Goal: Find contact information: Find contact information

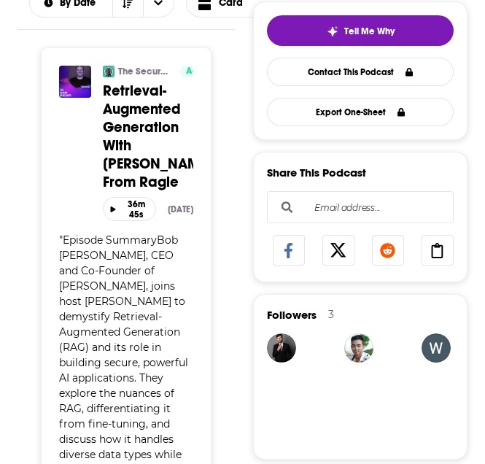
scroll to position [327, 0]
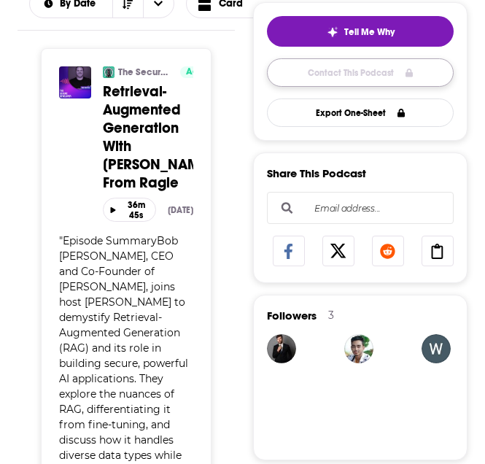
click at [364, 66] on link "Contact This Podcast" at bounding box center [360, 72] width 187 height 28
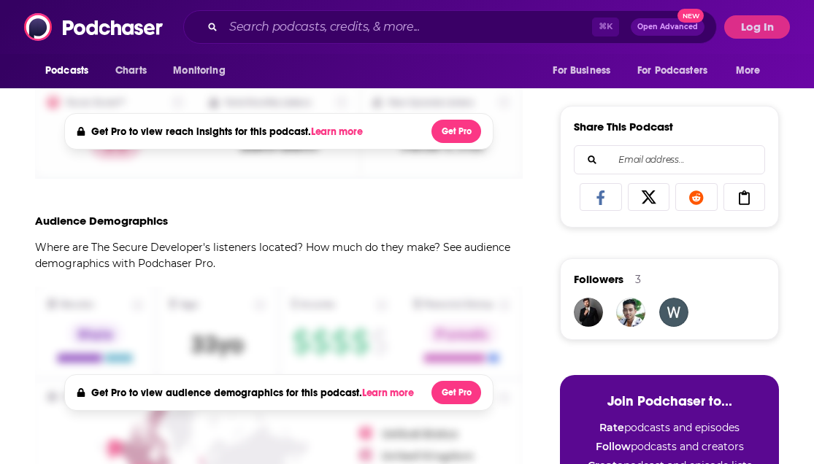
scroll to position [484, 0]
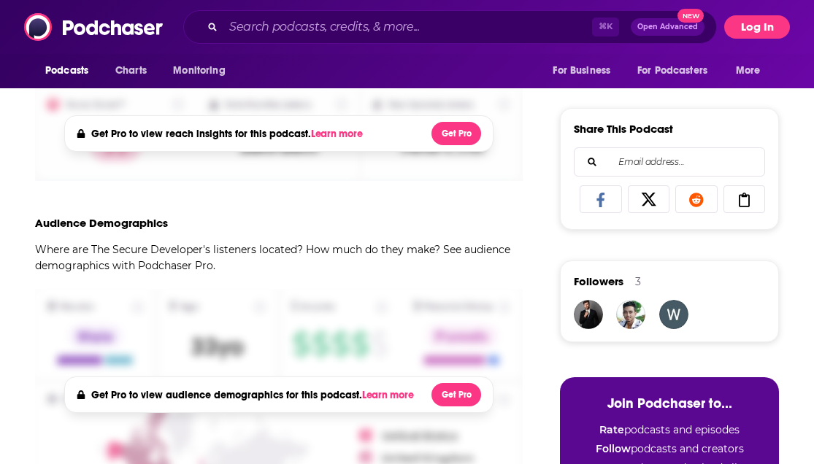
click at [485, 26] on button "Log In" at bounding box center [757, 26] width 66 height 23
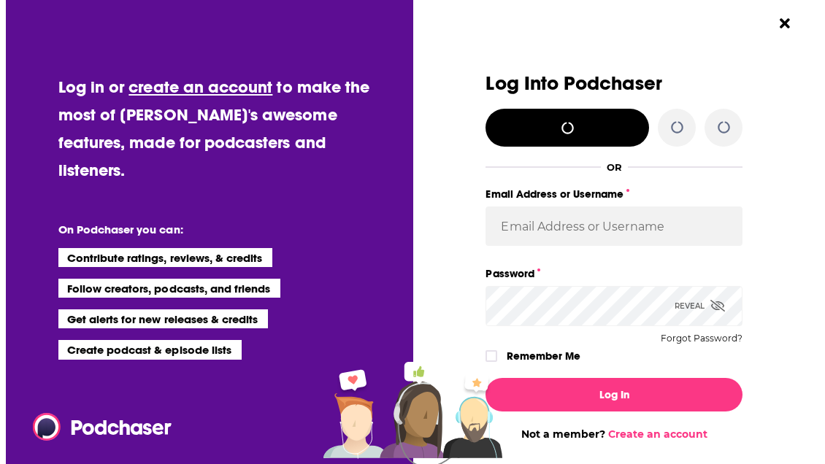
scroll to position [0, 0]
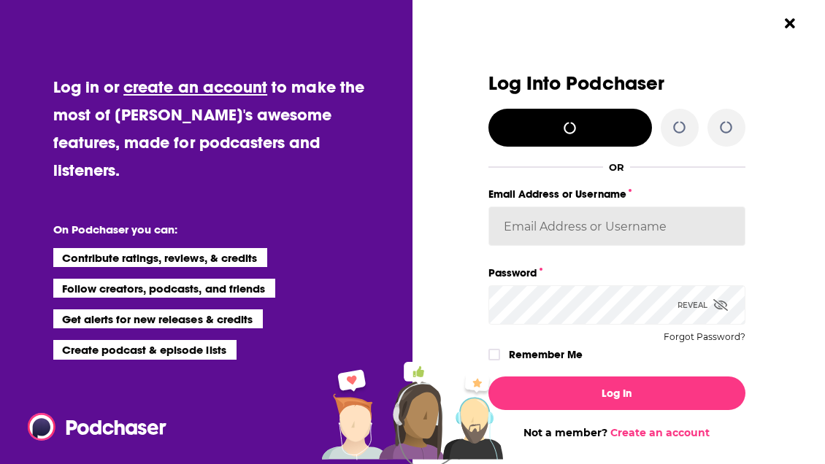
type input "[PERSON_NAME][EMAIL_ADDRESS][DOMAIN_NAME]"
click at [485, 218] on input "[PERSON_NAME][EMAIL_ADDRESS][DOMAIN_NAME]" at bounding box center [616, 226] width 257 height 39
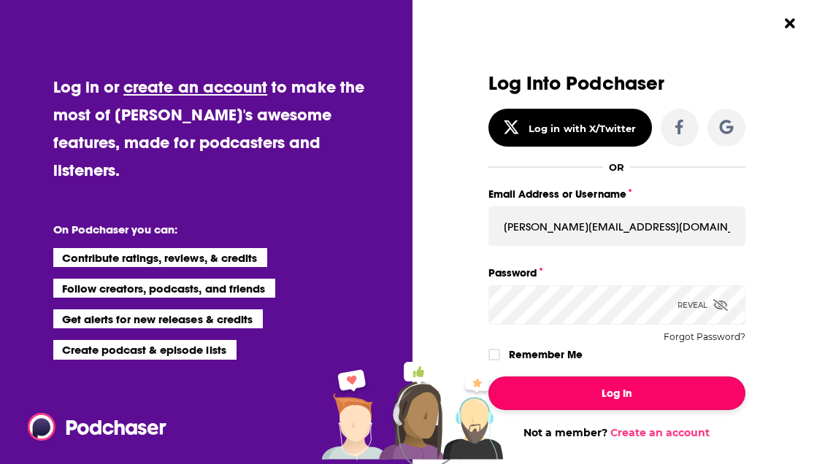
click at [485, 399] on button "Log In" at bounding box center [616, 394] width 257 height 34
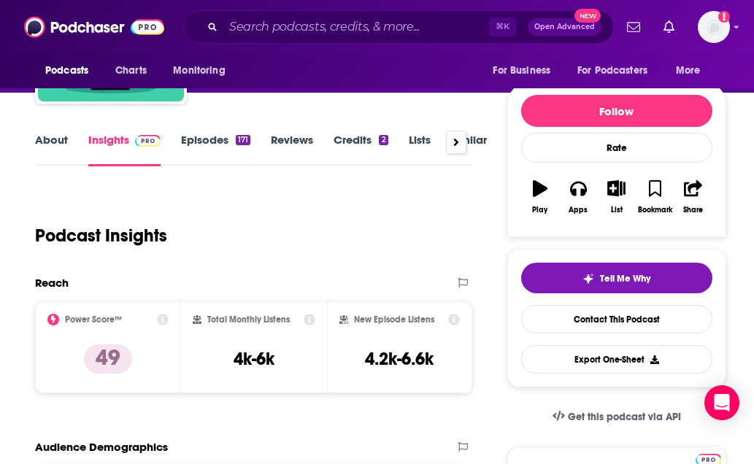
scroll to position [144, 0]
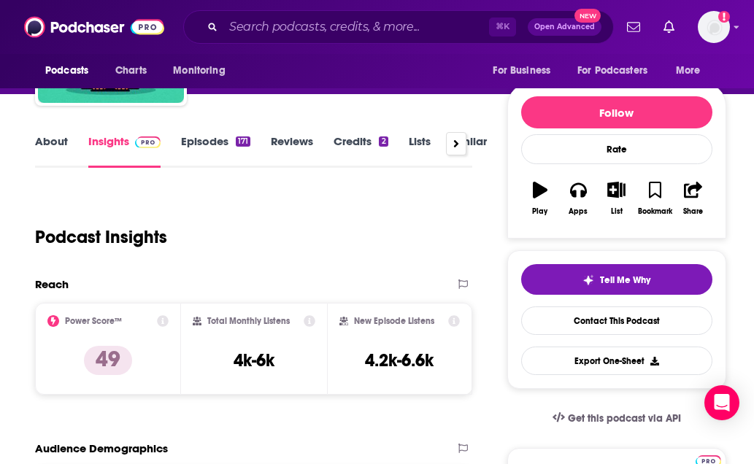
click at [215, 145] on link "Episodes 171" at bounding box center [215, 151] width 69 height 34
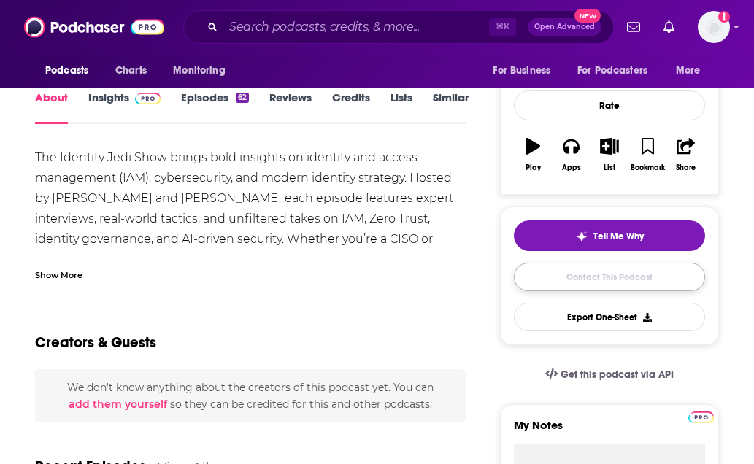
click at [574, 285] on link "Contact This Podcast" at bounding box center [609, 277] width 191 height 28
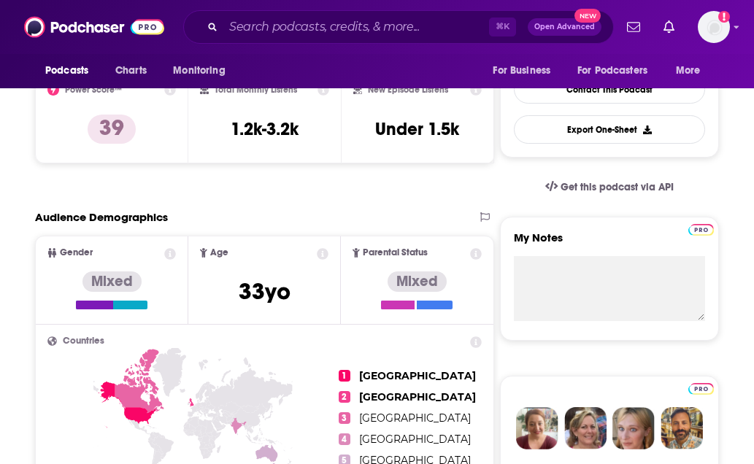
scroll to position [70, 0]
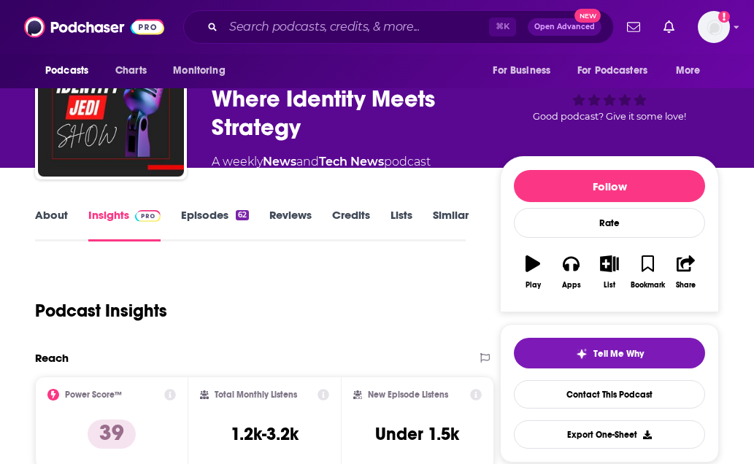
click at [209, 224] on link "Episodes 62" at bounding box center [215, 225] width 68 height 34
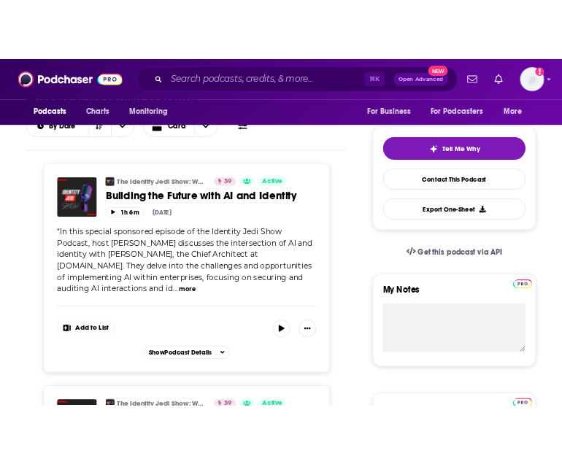
scroll to position [299, 0]
